Goal: Task Accomplishment & Management: Manage account settings

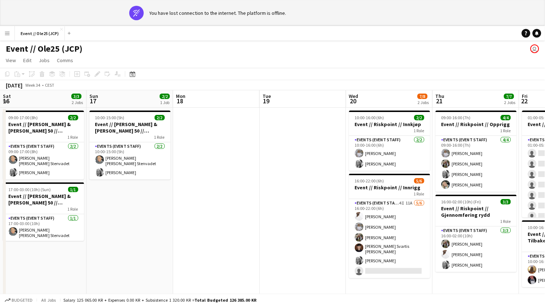
scroll to position [0, 174]
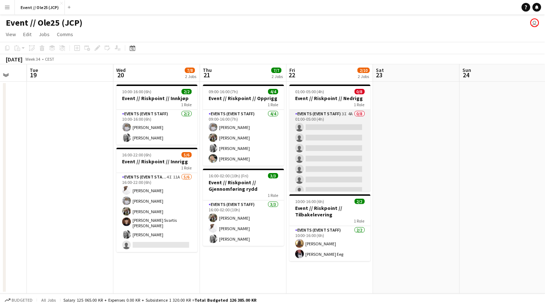
click at [335, 143] on app-card-role "Events (Event Staff) 3I 4A 0/8 01:00-05:00 (4h) single-neutral-actions single-n…" at bounding box center [329, 159] width 81 height 98
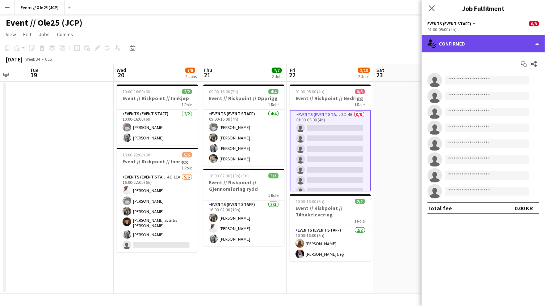
click at [450, 41] on div "single-neutral-actions-check-2 Confirmed" at bounding box center [483, 43] width 123 height 17
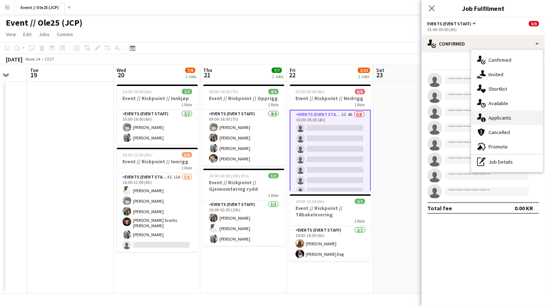
click at [508, 117] on div "single-neutral-actions-information Applicants" at bounding box center [507, 118] width 72 height 14
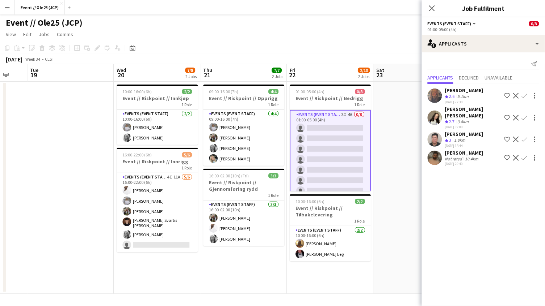
click at [377, 142] on app-date-cell at bounding box center [416, 188] width 86 height 212
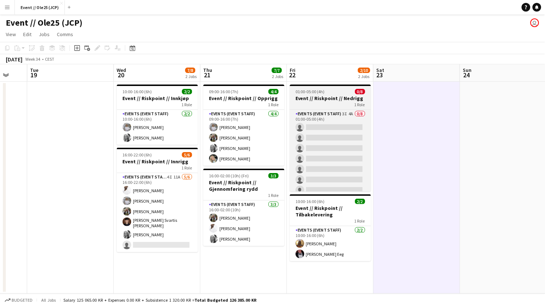
click at [317, 88] on app-job-card "01:00-05:00 (4h) 0/8 Event // Riskpoint // Nedrigg 1 Role Events (Event Staff) …" at bounding box center [329, 138] width 81 height 107
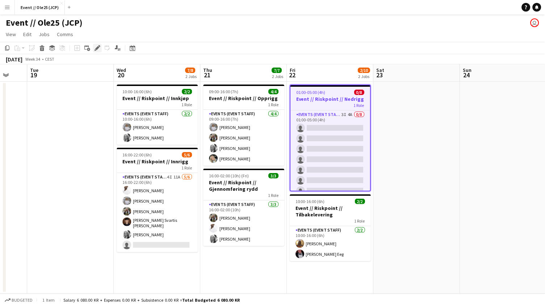
click at [97, 47] on icon at bounding box center [97, 48] width 4 height 4
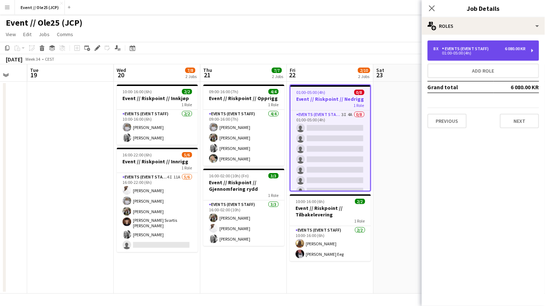
click at [489, 47] on div "Events (Event Staff)" at bounding box center [467, 48] width 50 height 5
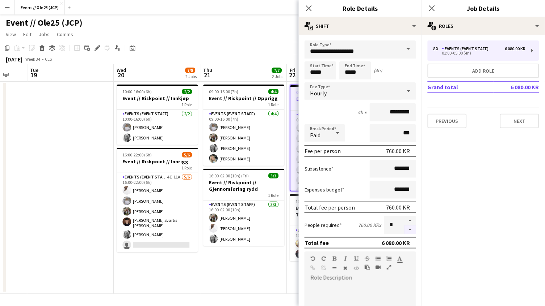
click at [412, 231] on button "button" at bounding box center [410, 230] width 12 height 9
click at [411, 228] on button "button" at bounding box center [410, 230] width 12 height 9
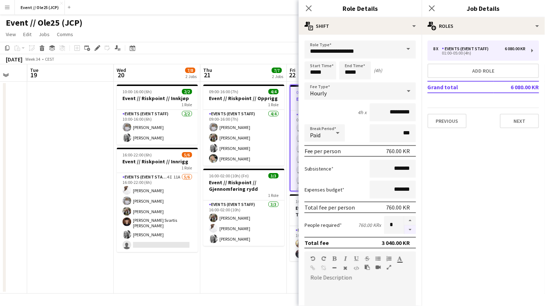
type input "*"
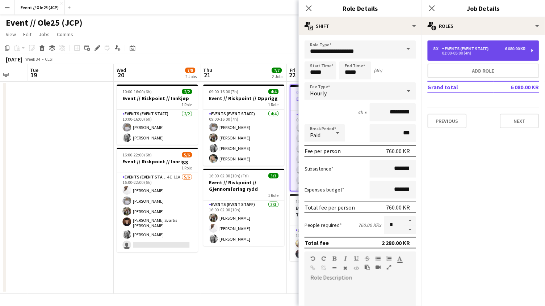
click at [466, 56] on div "8 x Events (Event Staff) 6 080.00 KR 01:00-05:00 (4h)" at bounding box center [482, 51] width 111 height 20
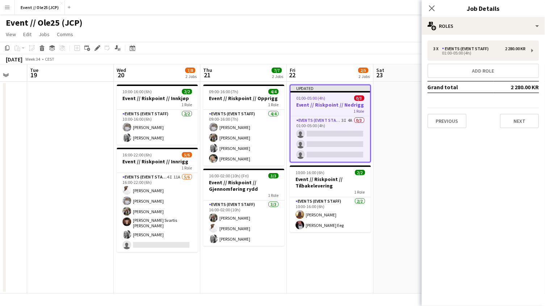
click at [321, 55] on div "August 2025 Week 34 • CEST Publish 1 job Revert 1 job" at bounding box center [272, 59] width 545 height 10
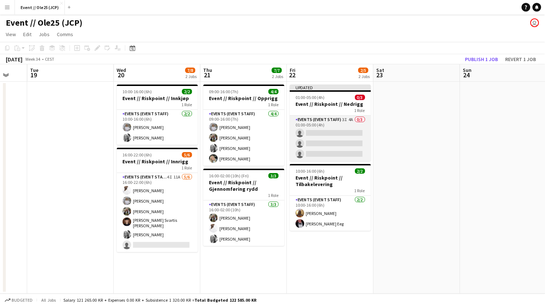
click at [322, 143] on app-card-role "Events (Event Staff) 3I 4A 0/3 01:00-05:00 (4h) single-neutral-actions single-n…" at bounding box center [329, 139] width 81 height 46
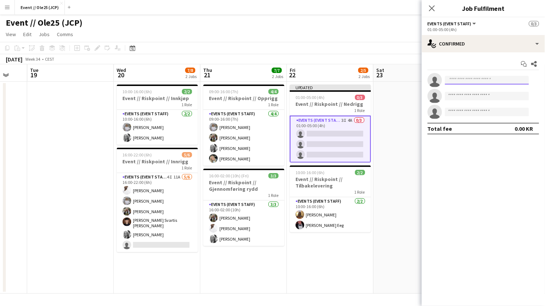
click at [460, 81] on input at bounding box center [487, 80] width 84 height 9
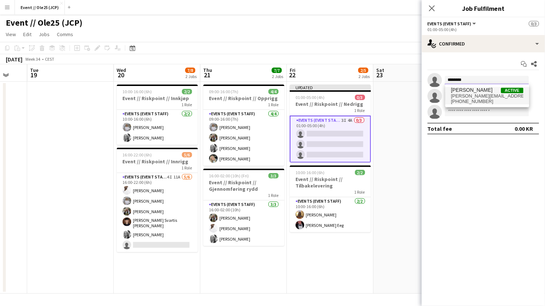
type input "********"
click at [464, 97] on span "nils.eirik.aaby@icloud.com" at bounding box center [487, 96] width 72 height 6
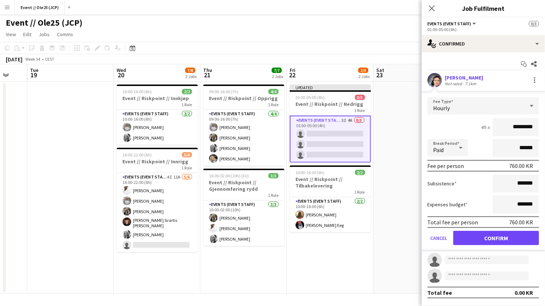
click at [484, 232] on button "Confirm" at bounding box center [496, 238] width 86 height 14
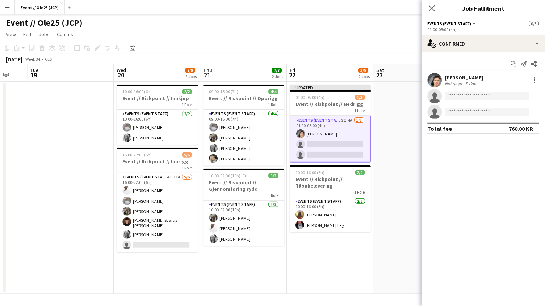
click at [435, 79] on app-user-avatar at bounding box center [434, 80] width 14 height 14
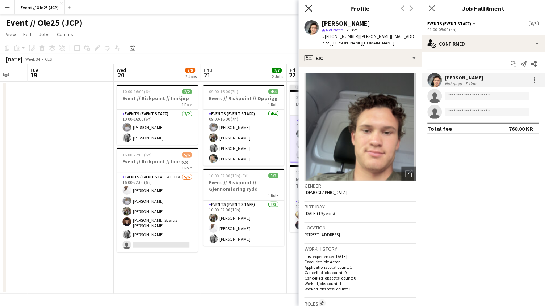
click at [309, 10] on icon "Close pop-in" at bounding box center [308, 8] width 7 height 7
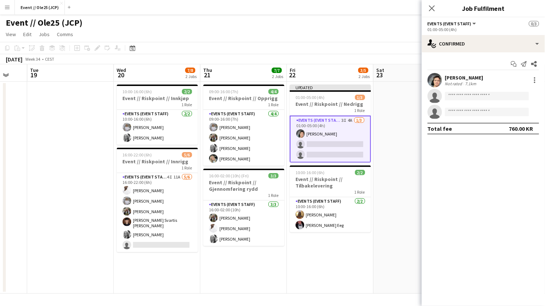
click at [447, 102] on app-invite-slot "single-neutral-actions" at bounding box center [483, 96] width 123 height 14
click at [455, 100] on input at bounding box center [487, 96] width 84 height 9
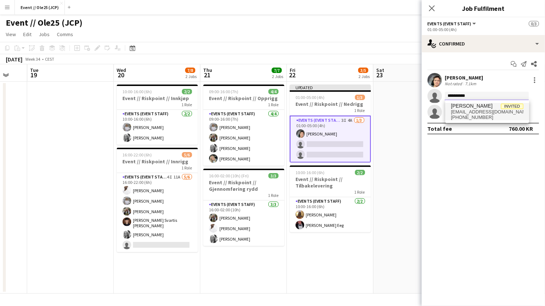
type input "**********"
click at [473, 111] on span "erikkjensli99@gmail.com" at bounding box center [487, 112] width 72 height 6
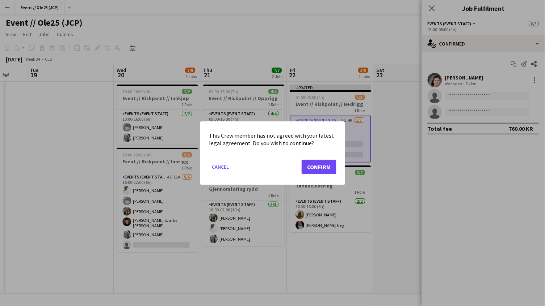
click at [317, 169] on button "Confirm" at bounding box center [318, 167] width 35 height 14
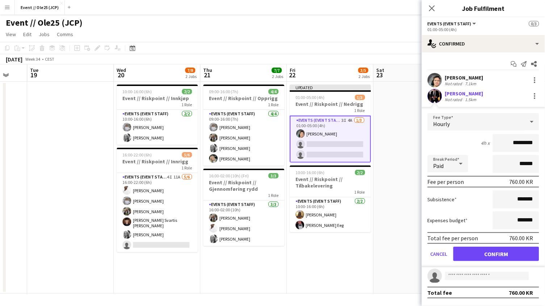
click at [437, 96] on app-user-avatar at bounding box center [434, 96] width 14 height 14
click at [436, 97] on app-user-avatar at bounding box center [434, 96] width 14 height 14
click at [491, 258] on button "Confirm" at bounding box center [496, 254] width 86 height 14
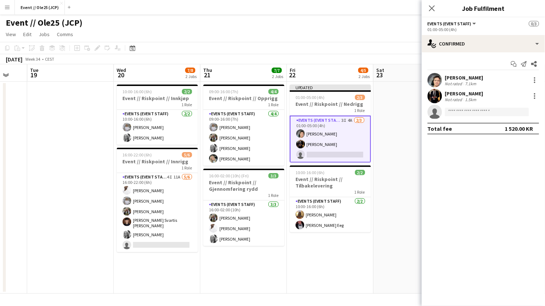
click at [441, 96] on app-user-avatar at bounding box center [434, 96] width 14 height 14
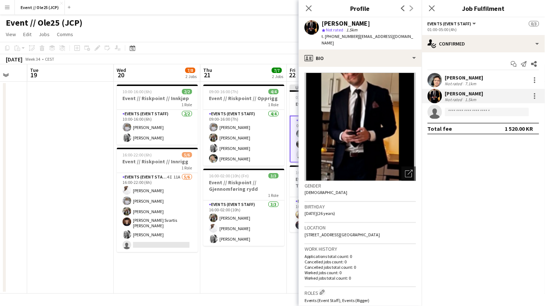
click at [375, 90] on img at bounding box center [359, 127] width 111 height 109
click at [409, 170] on icon "Open photos pop-in" at bounding box center [409, 174] width 8 height 8
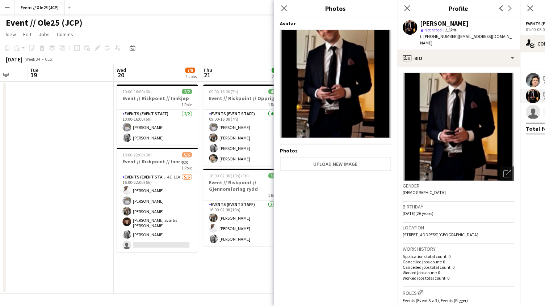
scroll to position [0, 0]
click at [406, 11] on icon "Close pop-in" at bounding box center [406, 8] width 7 height 7
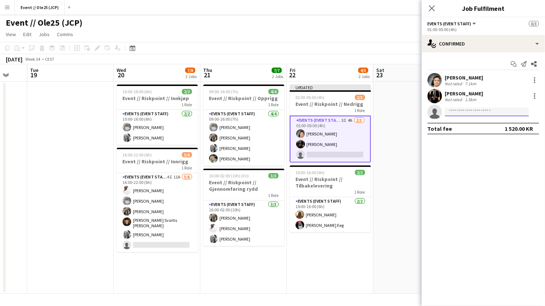
click at [463, 113] on input at bounding box center [487, 112] width 84 height 9
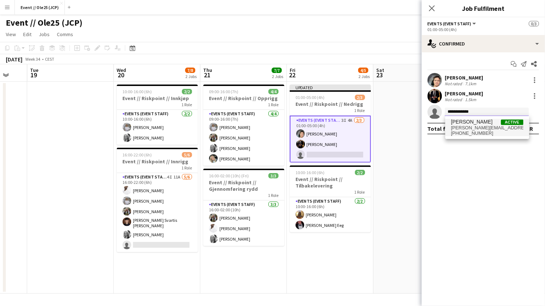
type input "**********"
click at [460, 124] on span "Adrian Roddvik" at bounding box center [472, 122] width 42 height 6
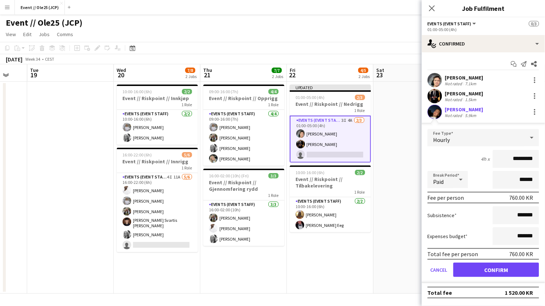
click at [490, 263] on button "Confirm" at bounding box center [496, 270] width 86 height 14
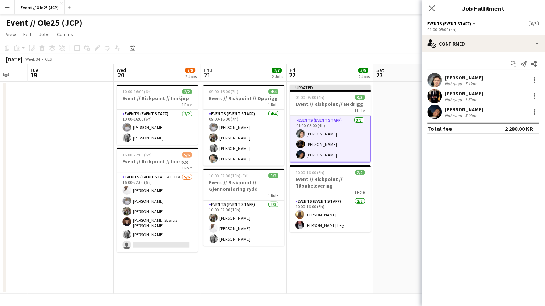
click at [438, 109] on app-user-avatar at bounding box center [434, 112] width 14 height 14
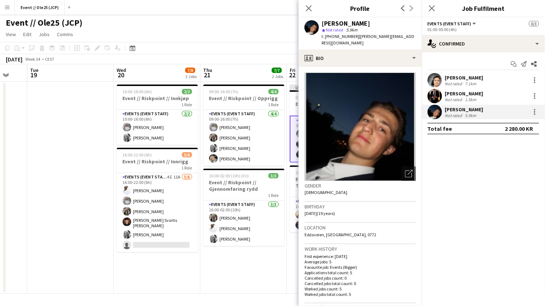
click at [462, 94] on div "Erik Kjensli Moe" at bounding box center [464, 93] width 38 height 7
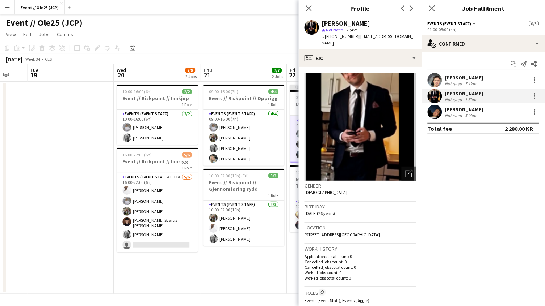
click at [457, 73] on div "Eirik Aaby Not rated 7.1km" at bounding box center [483, 80] width 123 height 14
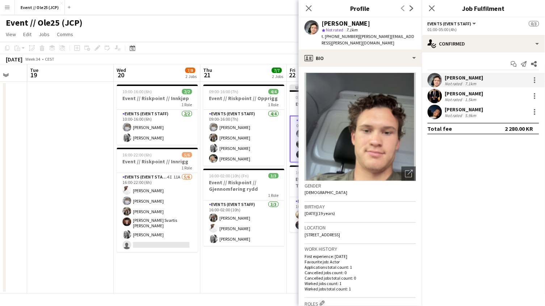
click at [455, 101] on div "Not rated" at bounding box center [454, 99] width 19 height 5
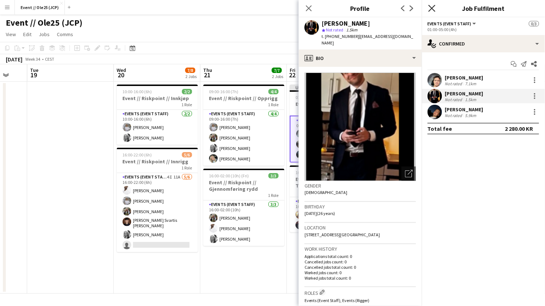
click at [431, 5] on icon "Close pop-in" at bounding box center [431, 8] width 7 height 7
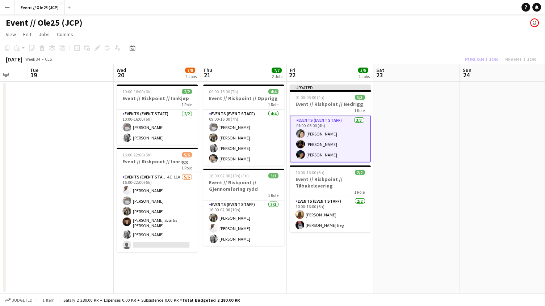
click at [454, 125] on app-date-cell at bounding box center [416, 188] width 86 height 212
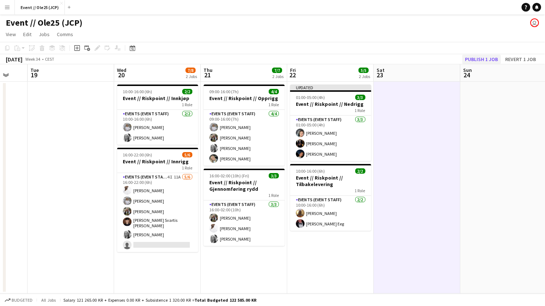
click at [481, 55] on button "Publish 1 job" at bounding box center [481, 59] width 39 height 9
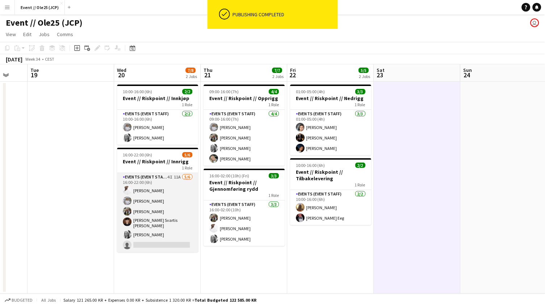
click at [168, 233] on app-card-role "Events (Event Staff) 4I 11A 5/6 16:00-22:00 (6h) Elias Stenvadet Tina Raugstad …" at bounding box center [157, 212] width 81 height 79
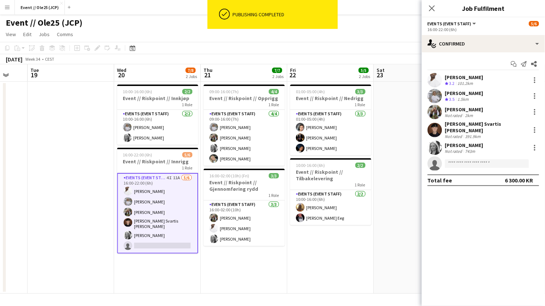
click at [470, 33] on app-options-switcher "Events (Event Staff) All roles Events (Event Staff) 5/6 16:00-22:00 (6h)" at bounding box center [483, 26] width 123 height 18
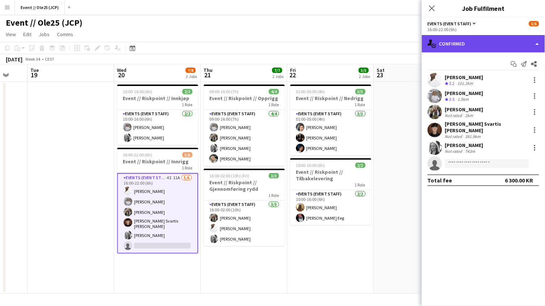
click at [464, 47] on div "single-neutral-actions-check-2 Confirmed" at bounding box center [483, 43] width 123 height 17
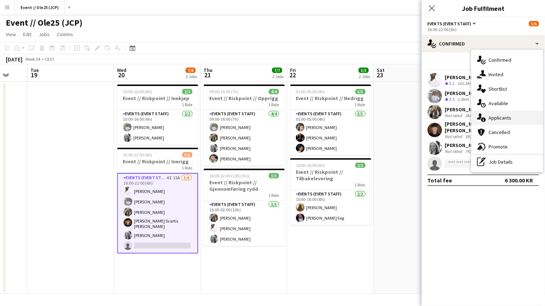
click at [506, 117] on div "single-neutral-actions-information Applicants" at bounding box center [507, 118] width 72 height 14
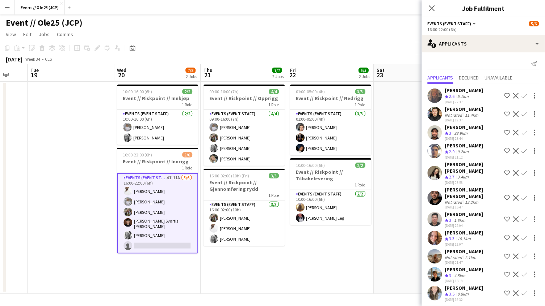
scroll to position [0, 0]
click at [467, 273] on div "4.5km" at bounding box center [460, 276] width 14 height 6
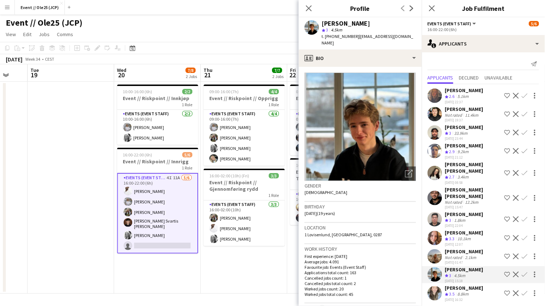
click at [472, 292] on div "Crew rating 3.5 8.8km" at bounding box center [464, 295] width 38 height 6
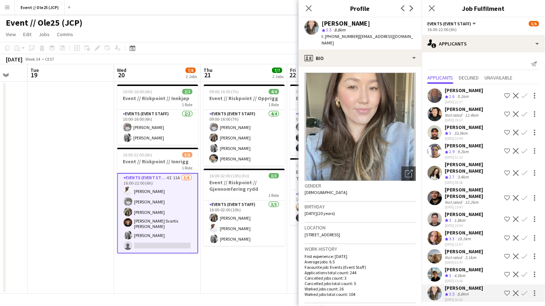
click at [464, 249] on div "Sina Sivertsen" at bounding box center [464, 252] width 38 height 7
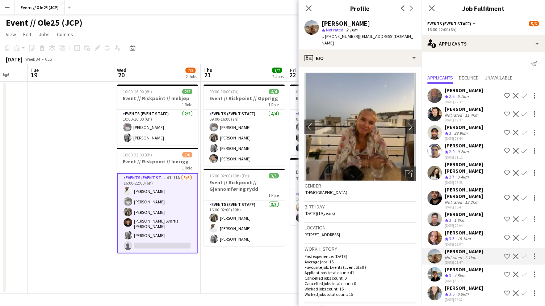
click at [464, 230] on div "Maya Isaksen" at bounding box center [464, 233] width 38 height 7
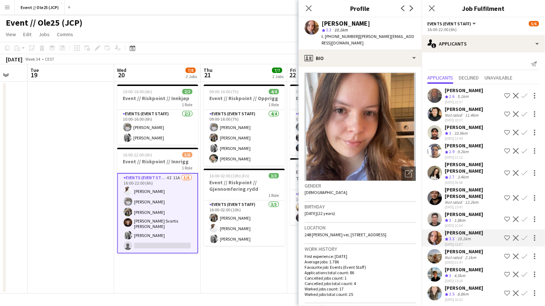
click at [462, 211] on div "Eivind Chen" at bounding box center [464, 214] width 38 height 7
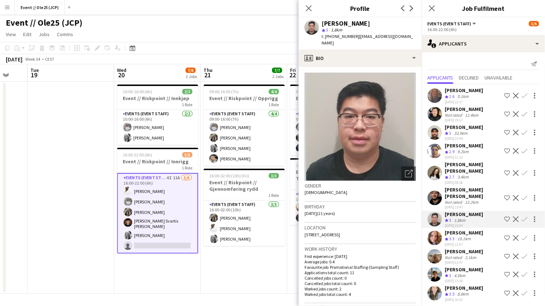
click at [463, 187] on div "Michael Reboli Vural" at bounding box center [473, 193] width 56 height 13
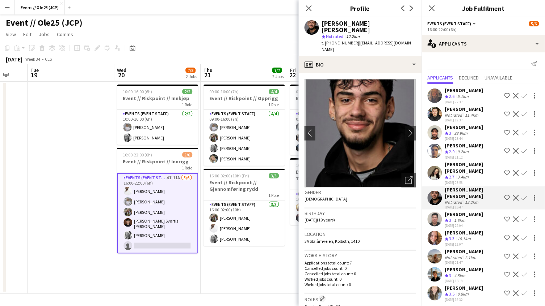
click at [463, 174] on div "3.4km" at bounding box center [463, 177] width 14 height 6
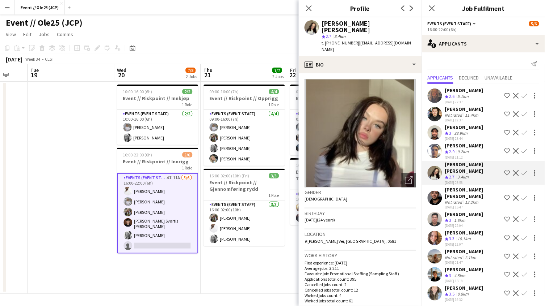
click at [463, 161] on div "Angela Joy Munck McKenna" at bounding box center [473, 167] width 56 height 13
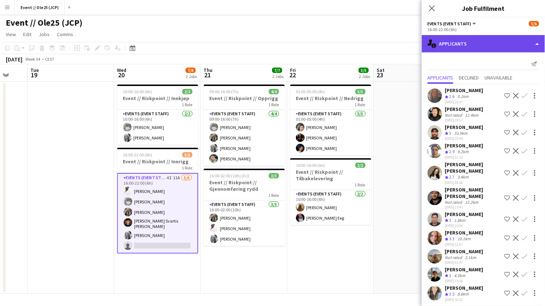
click at [465, 41] on div "single-neutral-actions-information Applicants" at bounding box center [483, 43] width 123 height 17
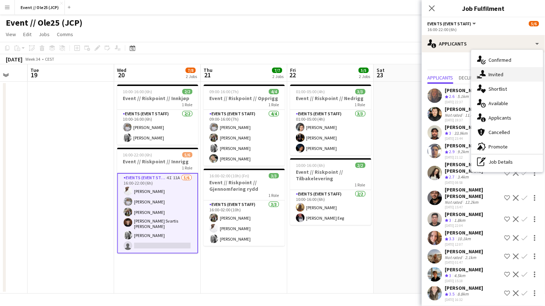
click at [499, 74] on div "single-neutral-actions-share-1 Invited" at bounding box center [507, 74] width 72 height 14
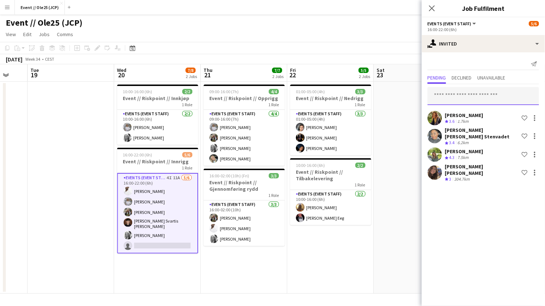
click at [454, 100] on input "text" at bounding box center [482, 96] width 111 height 18
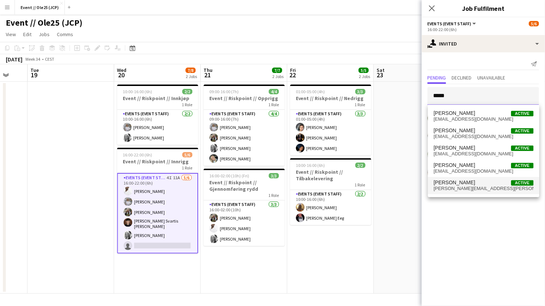
type input "*****"
click at [460, 187] on span "nils.eirik.aaby@icloud.com" at bounding box center [484, 189] width 100 height 6
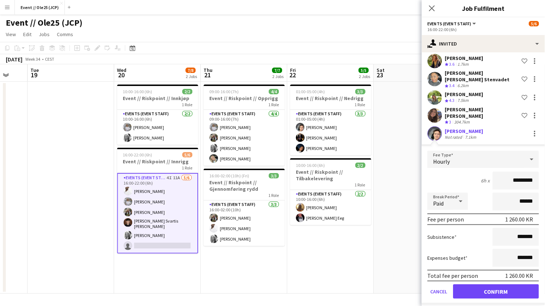
scroll to position [56, 0]
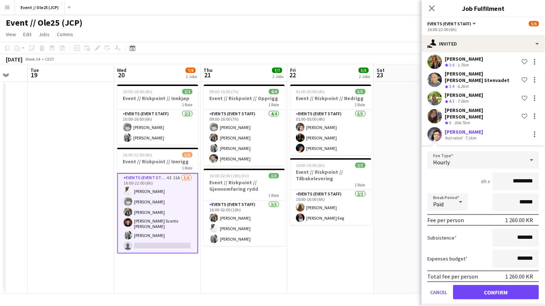
click at [503, 289] on button "Confirm" at bounding box center [496, 293] width 86 height 14
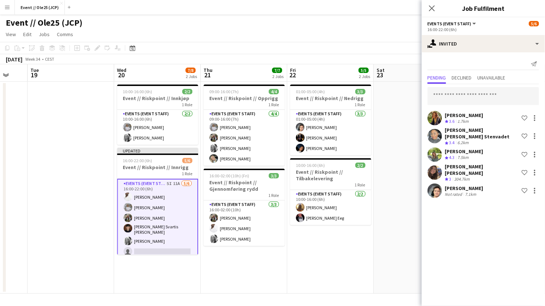
scroll to position [0, 0]
click at [467, 98] on input "text" at bounding box center [482, 96] width 111 height 18
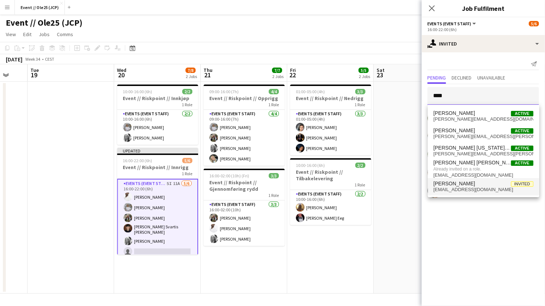
type input "****"
click at [469, 186] on span "Erik Kjensli Moe" at bounding box center [455, 184] width 42 height 6
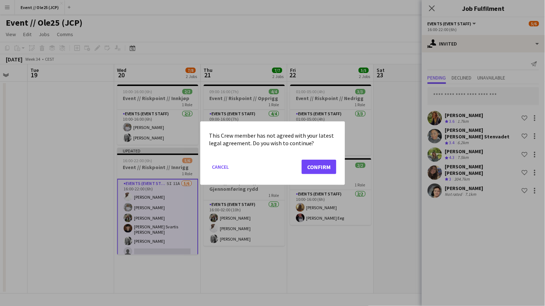
click at [315, 166] on button "Confirm" at bounding box center [318, 167] width 35 height 14
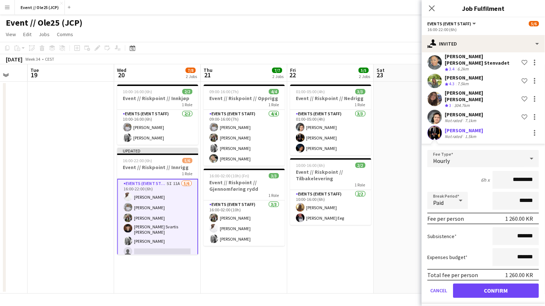
scroll to position [73, 0]
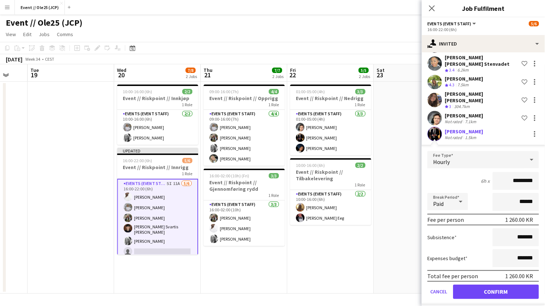
click at [501, 288] on button "Confirm" at bounding box center [496, 292] width 86 height 14
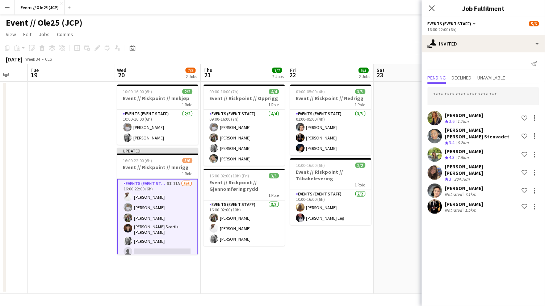
scroll to position [0, 0]
click at [472, 97] on input "text" at bounding box center [482, 96] width 111 height 18
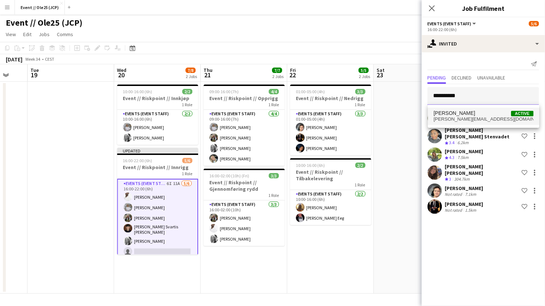
type input "**********"
click at [471, 114] on span "Adrian Roddvik Active" at bounding box center [484, 113] width 100 height 6
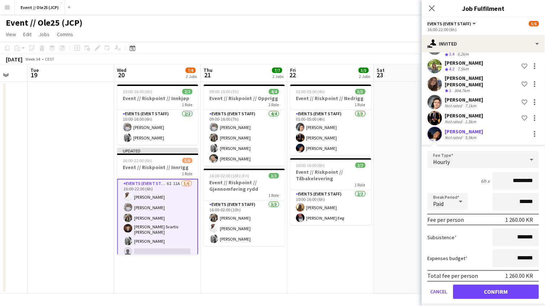
scroll to position [88, 0]
click at [495, 291] on button "Confirm" at bounding box center [496, 293] width 86 height 14
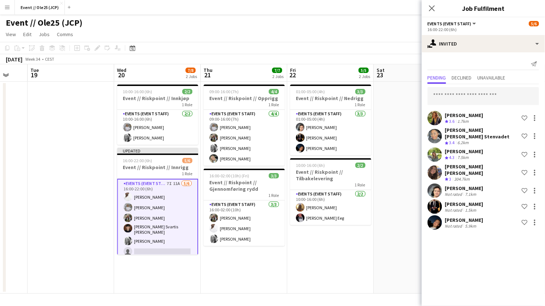
click at [494, 288] on mat-expansion-panel "user-plus Invited Send notification Pending Declined Unavailable Ingrid Åmlid C…" at bounding box center [483, 179] width 123 height 254
click at [402, 233] on app-date-cell at bounding box center [416, 188] width 86 height 212
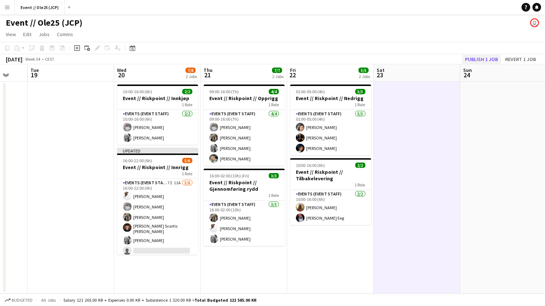
click at [492, 56] on button "Publish 1 job" at bounding box center [481, 59] width 39 height 9
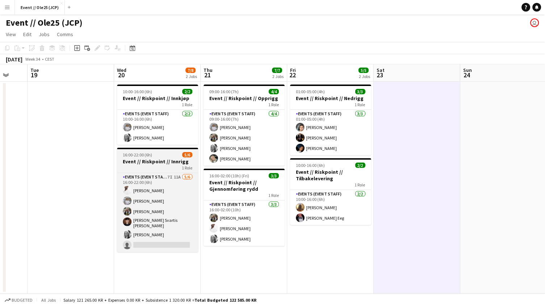
click at [156, 155] on div "16:00-22:00 (6h) 5/6" at bounding box center [157, 154] width 81 height 5
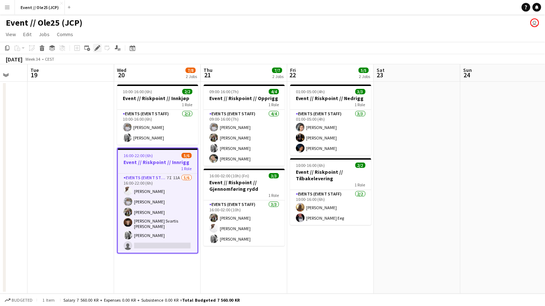
click at [98, 46] on icon "Edit" at bounding box center [97, 48] width 6 height 6
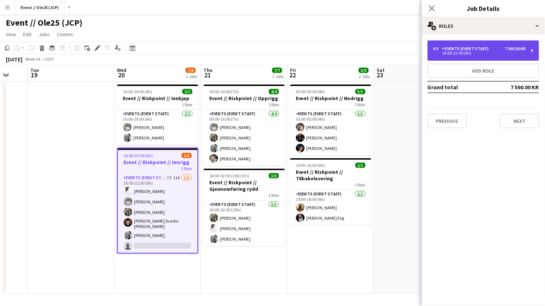
click at [505, 46] on div "7 560.00 KR" at bounding box center [515, 48] width 21 height 5
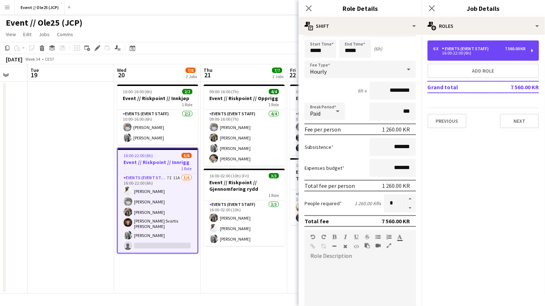
scroll to position [65, 0]
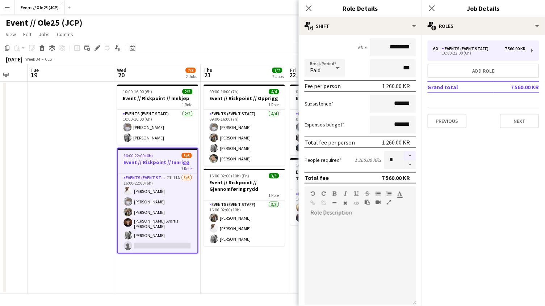
click at [413, 156] on button "button" at bounding box center [410, 155] width 12 height 9
type input "*"
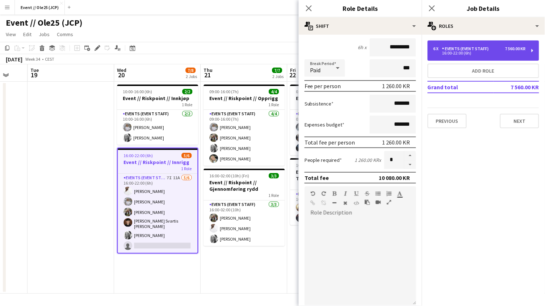
click at [466, 52] on div "16:00-22:00 (6h)" at bounding box center [479, 53] width 92 height 4
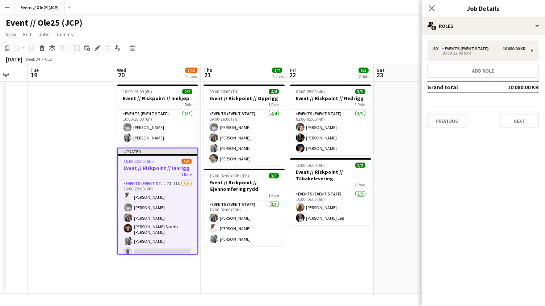
click at [244, 271] on app-date-cell "09:00-16:00 (7h) 4/4 Event // Riskpoint // Opprigg 1 Role Events (Event Staff) …" at bounding box center [243, 188] width 86 height 212
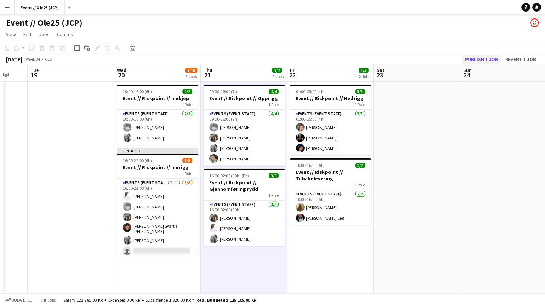
click at [478, 58] on button "Publish 1 job" at bounding box center [481, 59] width 39 height 9
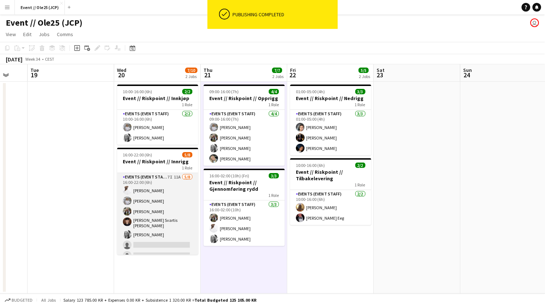
scroll to position [0, 0]
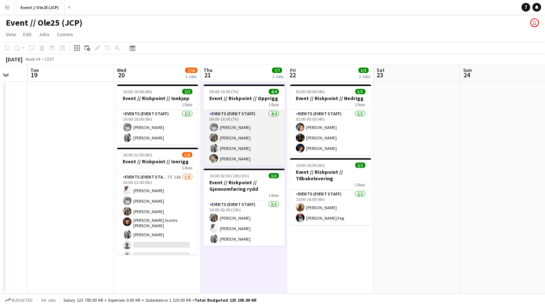
click at [242, 160] on app-card-role "Events (Event Staff) 4/4 09:00-16:00 (7h) Tina Raugstad Vilde Bakke Maria Grefb…" at bounding box center [243, 138] width 81 height 56
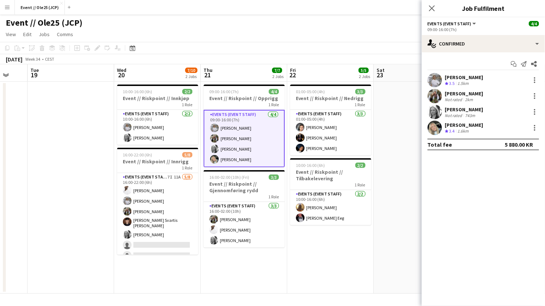
click at [464, 137] on app-confirmed-crew "Tina Raugstad Crew rating 3.5 1.5km Vilde Bakke Not rated 2km Maria Grefberg No…" at bounding box center [483, 111] width 123 height 77
click at [461, 131] on div "1.6km" at bounding box center [463, 131] width 14 height 6
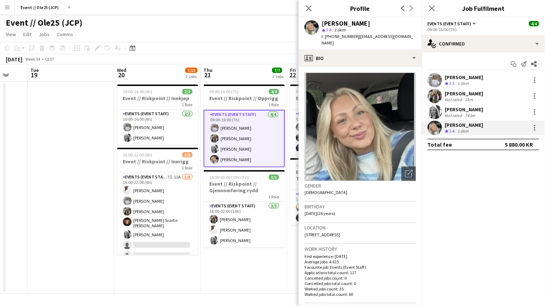
click at [255, 28] on app-page-menu "View Day view expanded Day view collapsed Month view Date picker Jump to today …" at bounding box center [272, 35] width 545 height 14
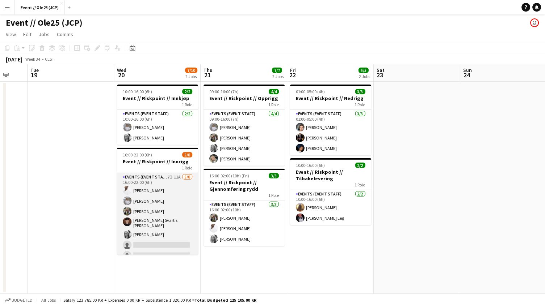
click at [161, 214] on app-card-role "Events (Event Staff) 7I 11A 5/8 16:00-22:00 (6h) Elias Stenvadet Tina Raugstad …" at bounding box center [157, 223] width 81 height 100
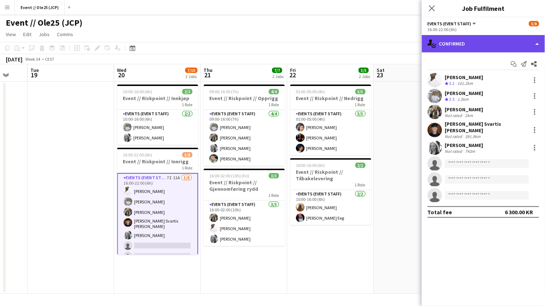
click at [452, 49] on div "single-neutral-actions-check-2 Confirmed" at bounding box center [483, 43] width 123 height 17
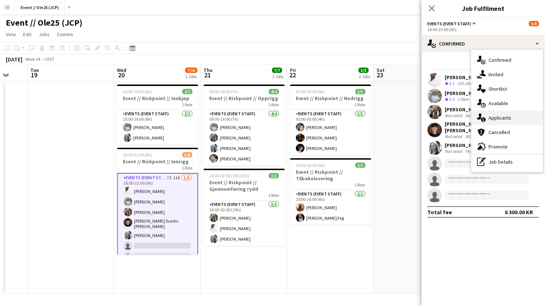
click at [504, 124] on div "single-neutral-actions-information Applicants" at bounding box center [507, 118] width 72 height 14
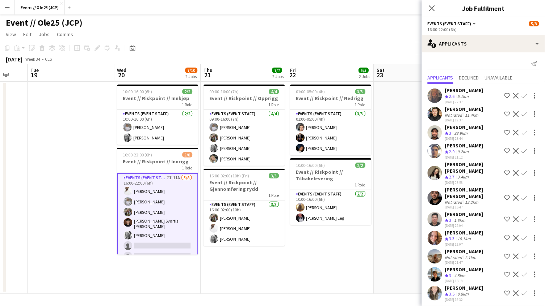
click at [381, 119] on app-date-cell at bounding box center [416, 188] width 86 height 212
